Goal: Task Accomplishment & Management: Manage account settings

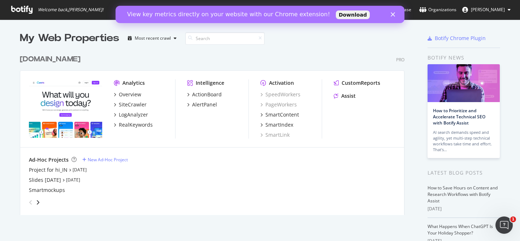
click at [498, 10] on span "[PERSON_NAME]" at bounding box center [488, 10] width 34 height 6
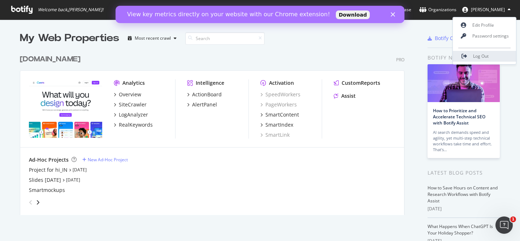
click at [486, 54] on span "Log Out" at bounding box center [481, 56] width 16 height 6
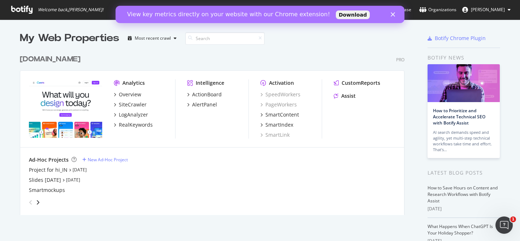
click at [506, 12] on button "[PERSON_NAME]" at bounding box center [487, 10] width 60 height 12
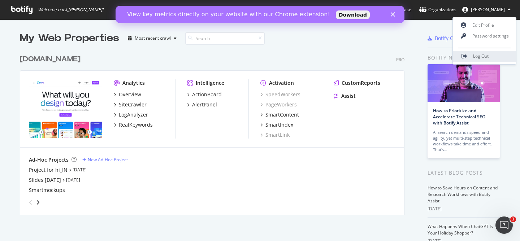
click at [480, 56] on span "Log Out" at bounding box center [481, 56] width 16 height 6
